Goal: Navigation & Orientation: Find specific page/section

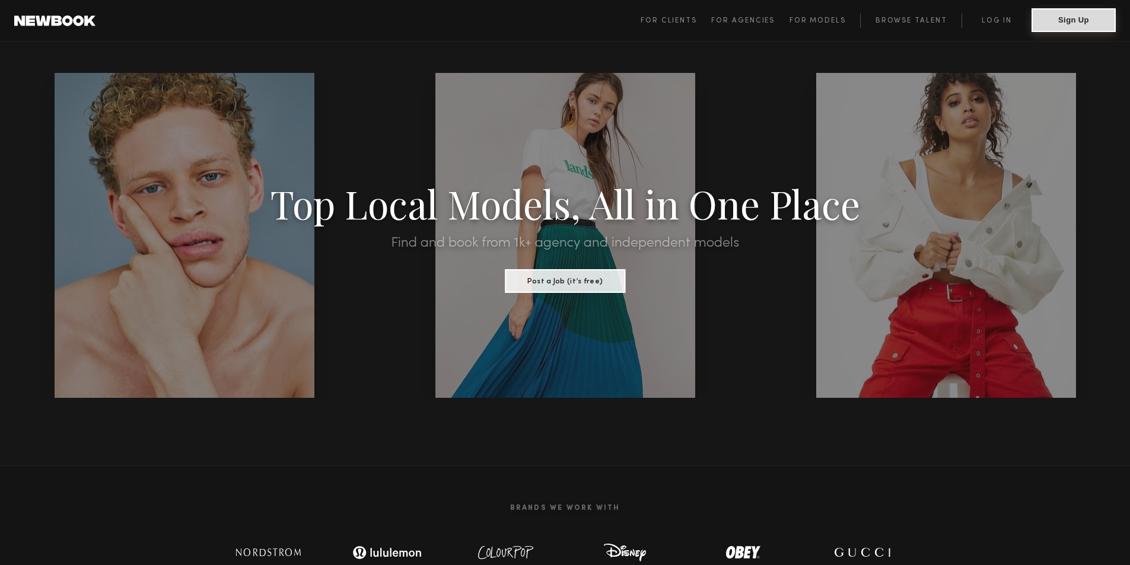
click at [1070, 23] on button "Sign Up" at bounding box center [1074, 20] width 84 height 24
click at [855, 22] on link "For Models" at bounding box center [825, 21] width 71 height 14
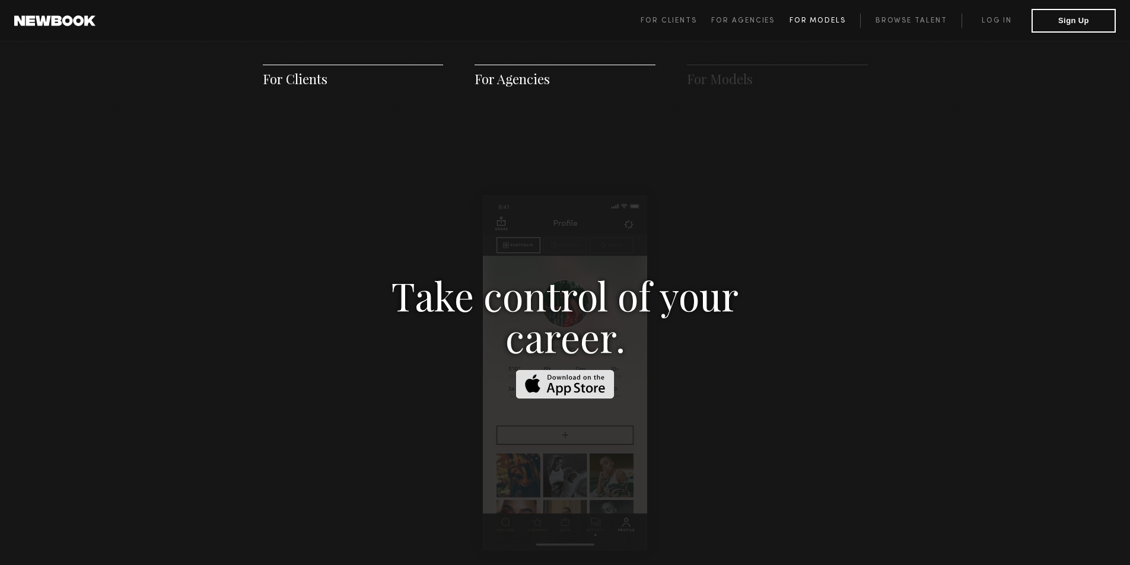
scroll to position [1708, 0]
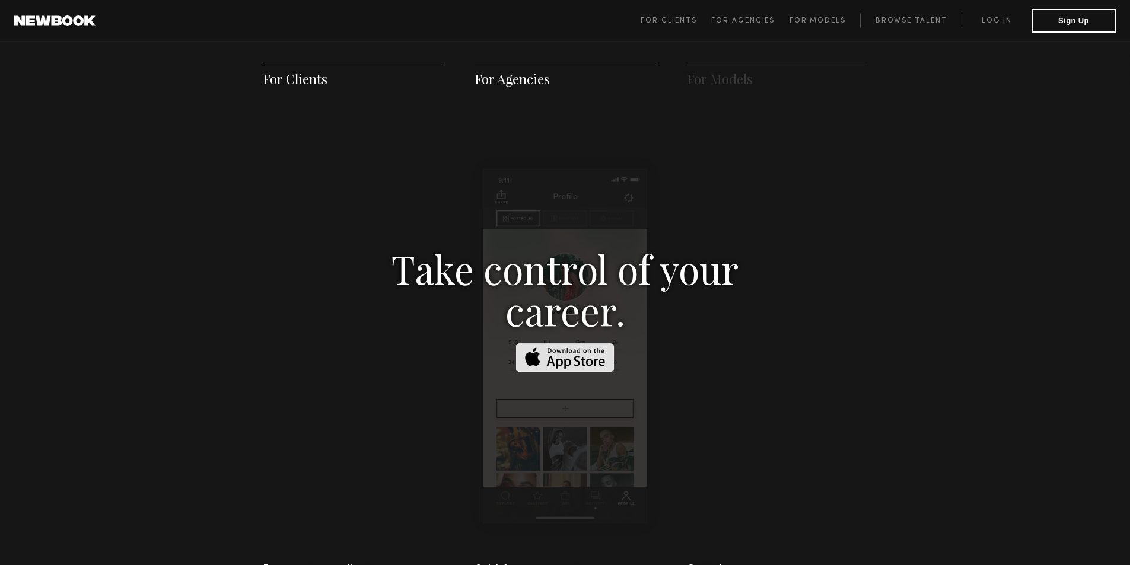
click at [577, 350] on img at bounding box center [565, 358] width 98 height 29
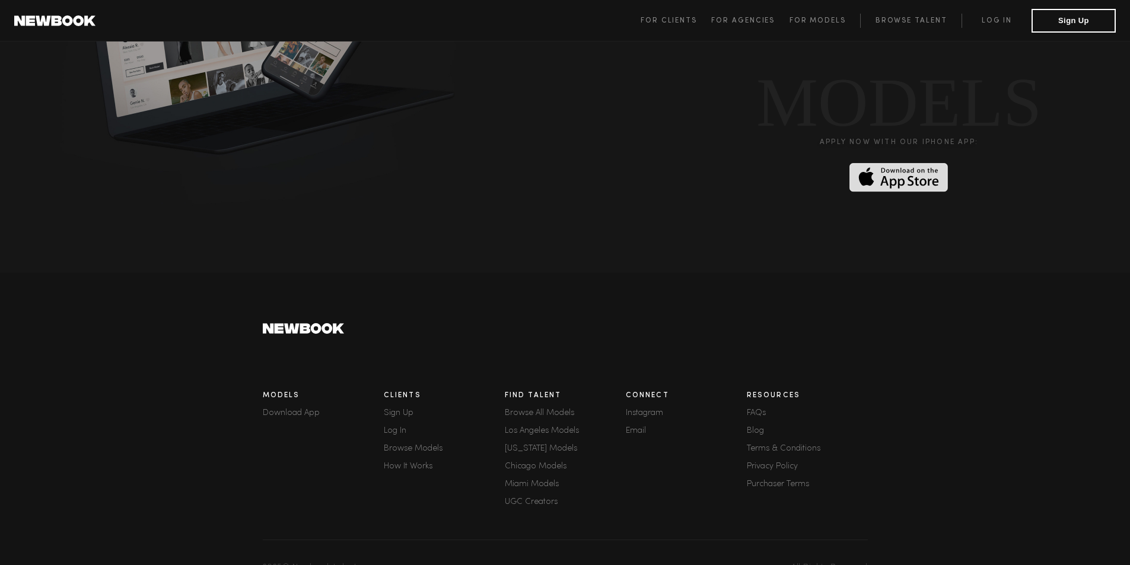
scroll to position [3172, 0]
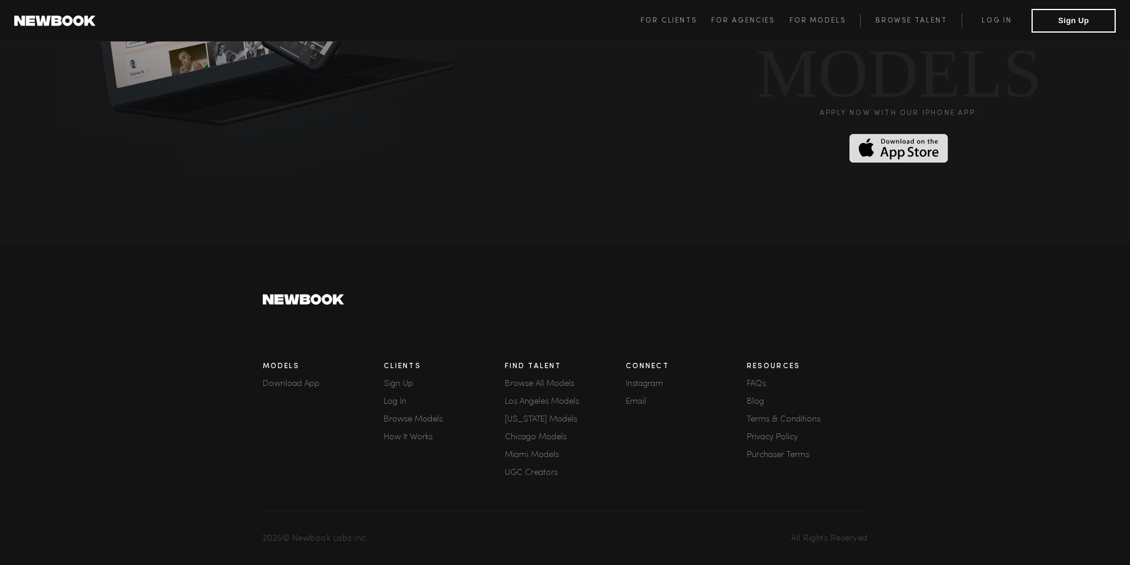
click at [1110, 510] on footer "Models Download App Clients Sign Up Log In Browse Models How It Works Find Tale…" at bounding box center [565, 405] width 1130 height 322
click at [309, 380] on link "Download App" at bounding box center [323, 384] width 121 height 8
click at [638, 398] on link "Email" at bounding box center [686, 402] width 121 height 8
click at [631, 398] on link "Email" at bounding box center [686, 402] width 121 height 8
click at [649, 400] on link "Email" at bounding box center [686, 402] width 121 height 8
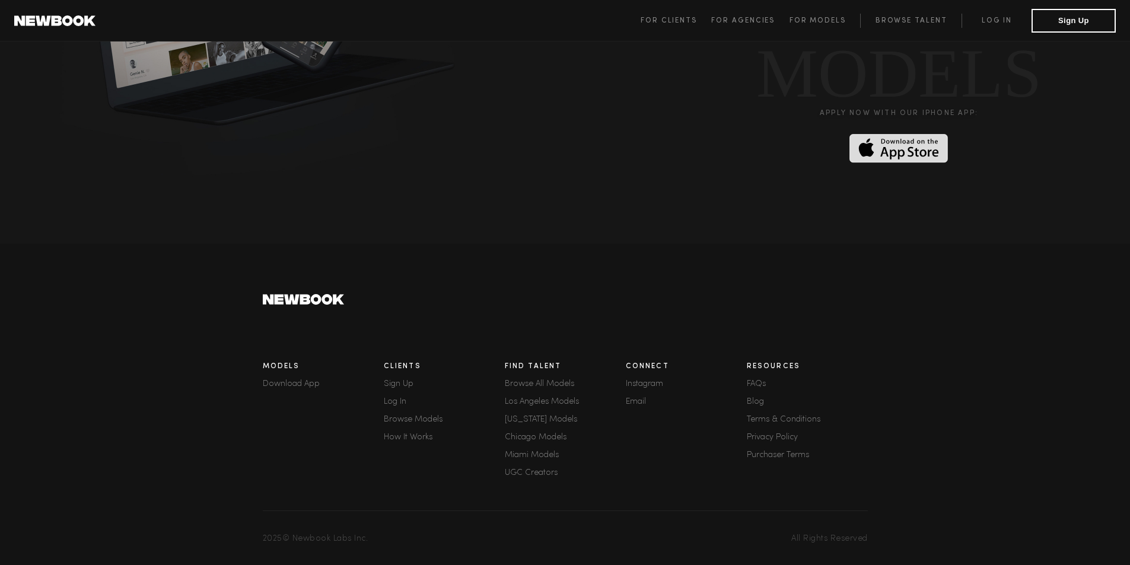
click at [425, 416] on link "Browse Models" at bounding box center [444, 420] width 121 height 8
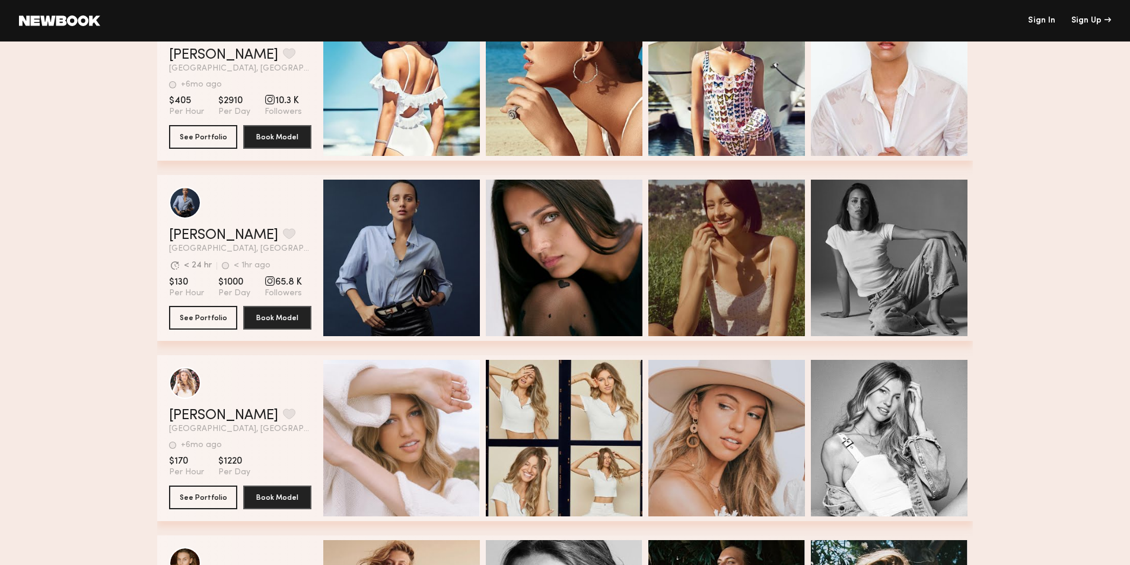
scroll to position [911, 0]
